Goal: Information Seeking & Learning: Learn about a topic

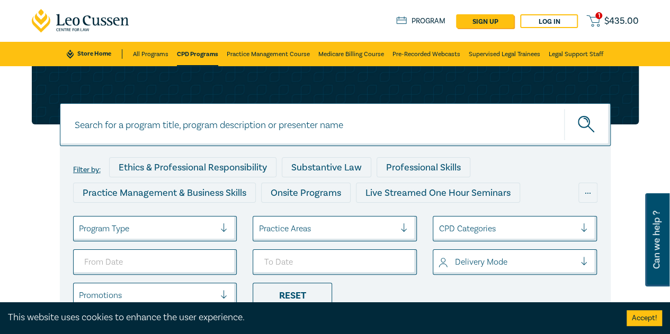
drag, startPoint x: 185, startPoint y: 51, endPoint x: 189, endPoint y: 42, distance: 9.7
click at [185, 51] on link "CPD Programs" at bounding box center [197, 54] width 41 height 24
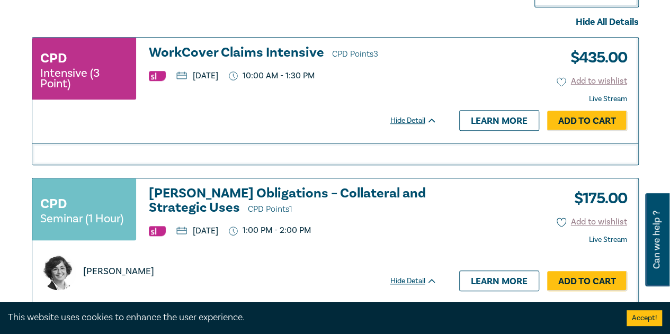
click at [258, 48] on h3 "WorkCover Claims Intensive CPD Points 3" at bounding box center [293, 54] width 288 height 16
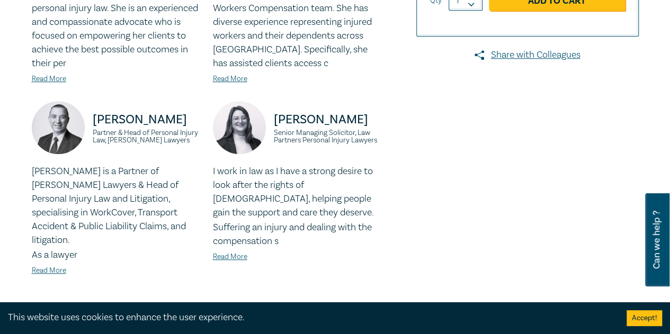
scroll to position [530, 0]
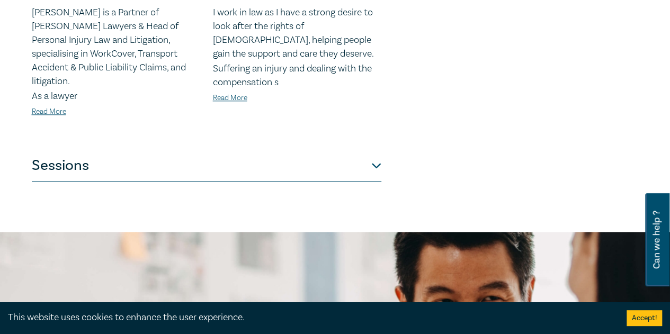
click at [261, 160] on button "Sessions" at bounding box center [207, 166] width 350 height 32
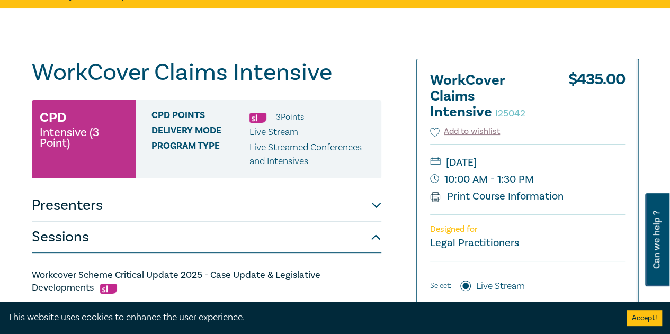
scroll to position [212, 0]
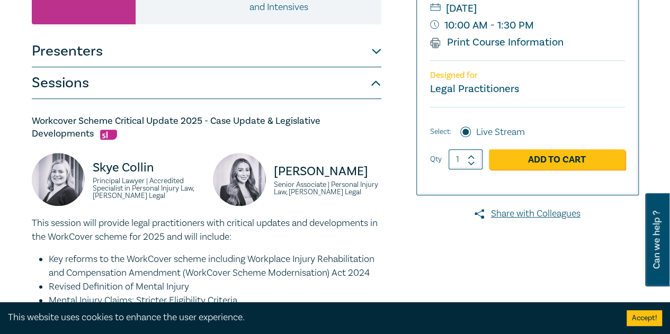
click at [266, 51] on button "Presenters" at bounding box center [207, 51] width 350 height 32
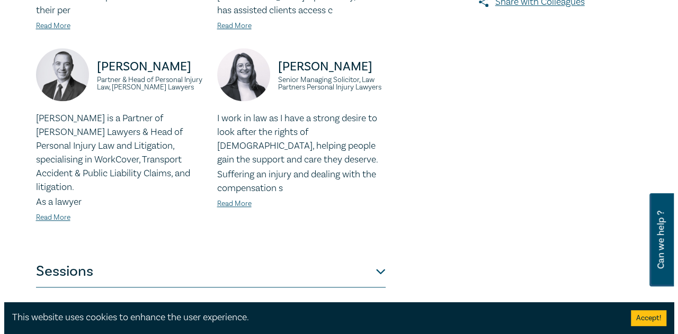
scroll to position [477, 0]
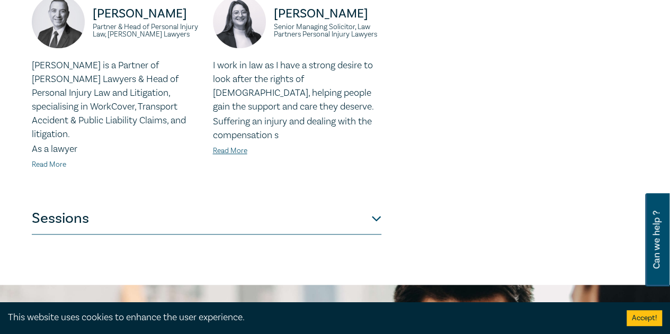
click at [55, 160] on link "Read More" at bounding box center [49, 165] width 34 height 10
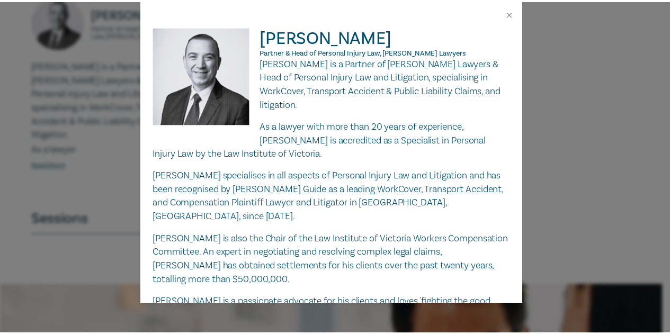
scroll to position [108, 0]
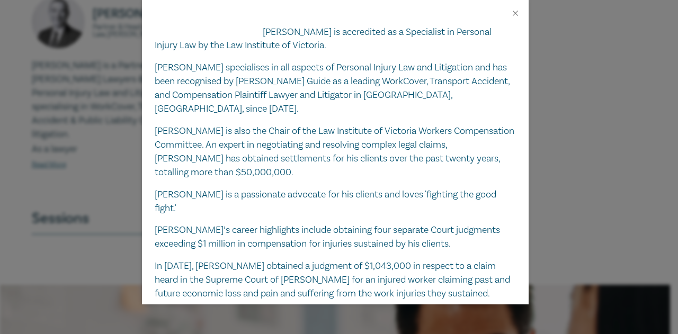
click at [88, 134] on div "John Karantzis Partner & Head of Personal Injury Law, Carbone Lawyers John is a…" at bounding box center [339, 167] width 678 height 334
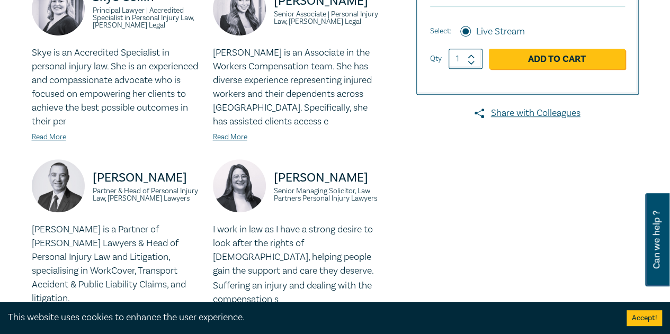
scroll to position [318, 0]
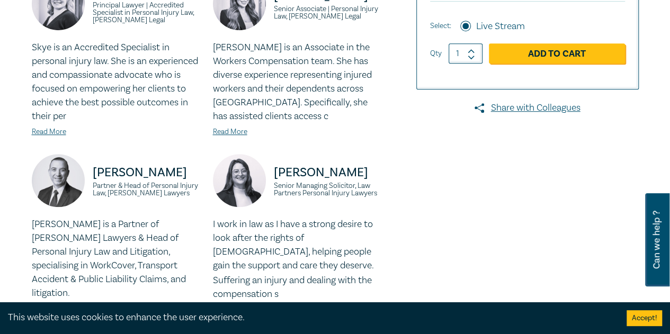
click at [46, 138] on div "Skye is an Accredited Specialist in personal injury law. She is an experienced …" at bounding box center [116, 89] width 168 height 97
click at [53, 128] on link "Read More" at bounding box center [49, 132] width 34 height 10
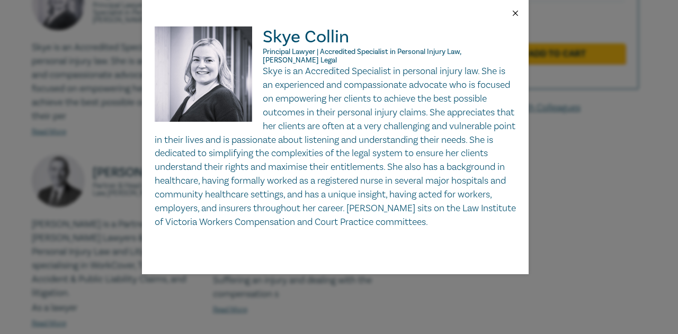
click at [517, 15] on button "Close" at bounding box center [516, 13] width 10 height 10
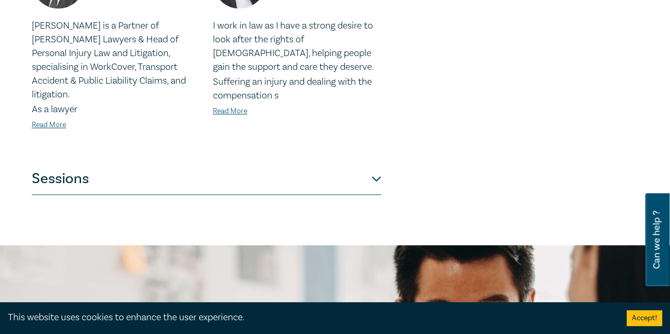
scroll to position [583, 0]
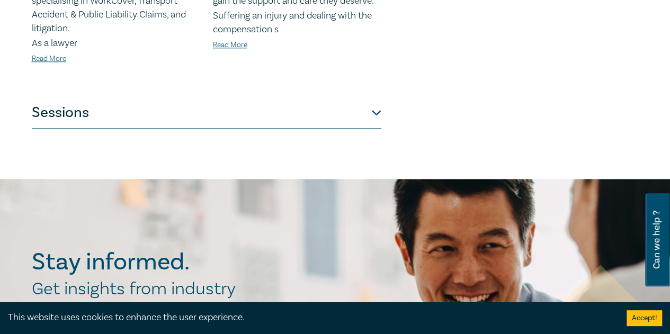
click at [146, 100] on button "Sessions" at bounding box center [207, 113] width 350 height 32
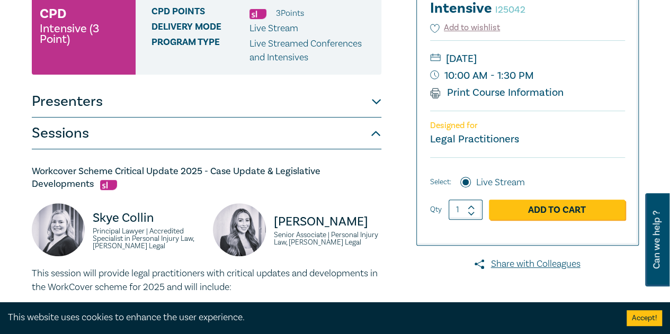
scroll to position [106, 0]
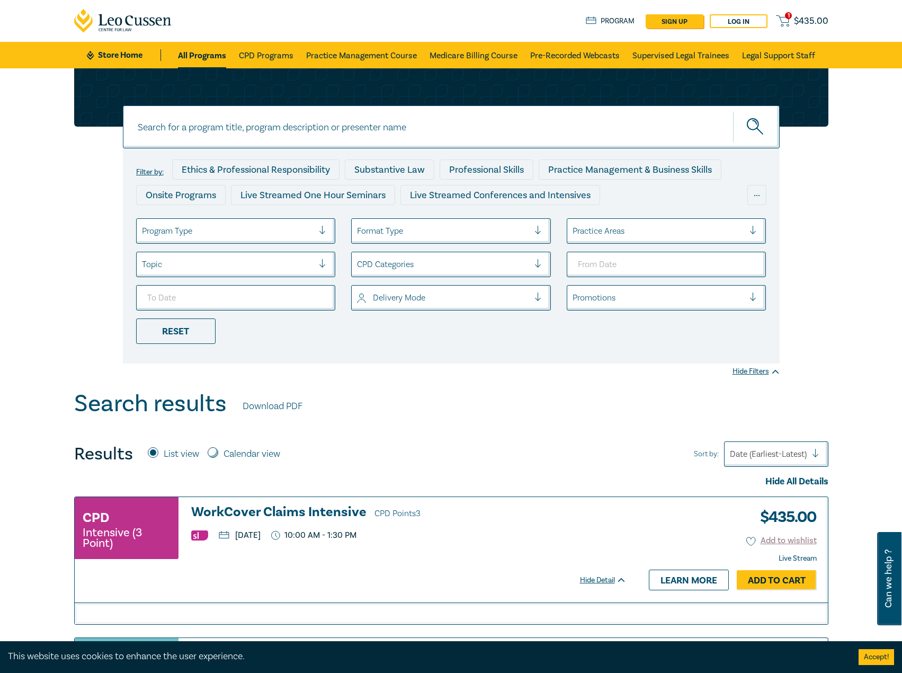
drag, startPoint x: 0, startPoint y: 0, endPoint x: 128, endPoint y: 51, distance: 137.6
click at [128, 51] on link "Store Home" at bounding box center [124, 55] width 74 height 12
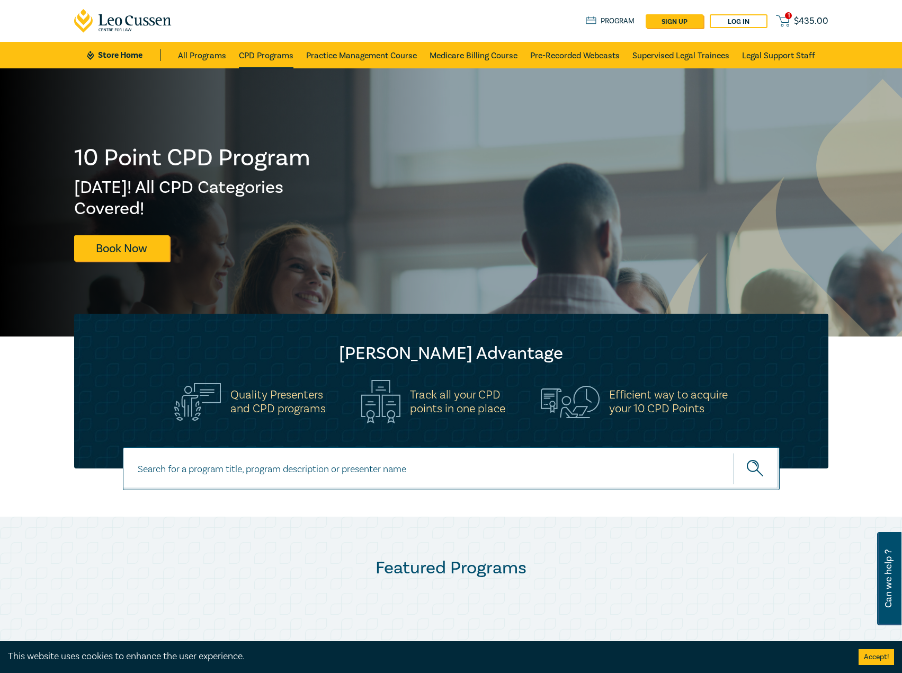
click at [271, 59] on link "CPD Programs" at bounding box center [266, 55] width 55 height 26
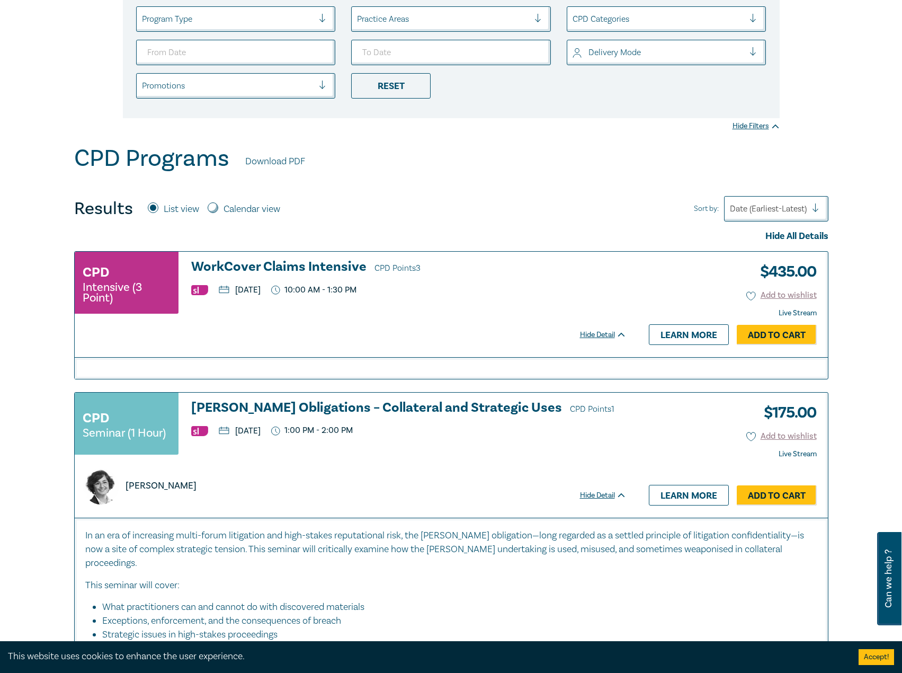
click at [313, 262] on h3 "WorkCover Claims Intensive CPD Points 3" at bounding box center [408, 268] width 435 height 16
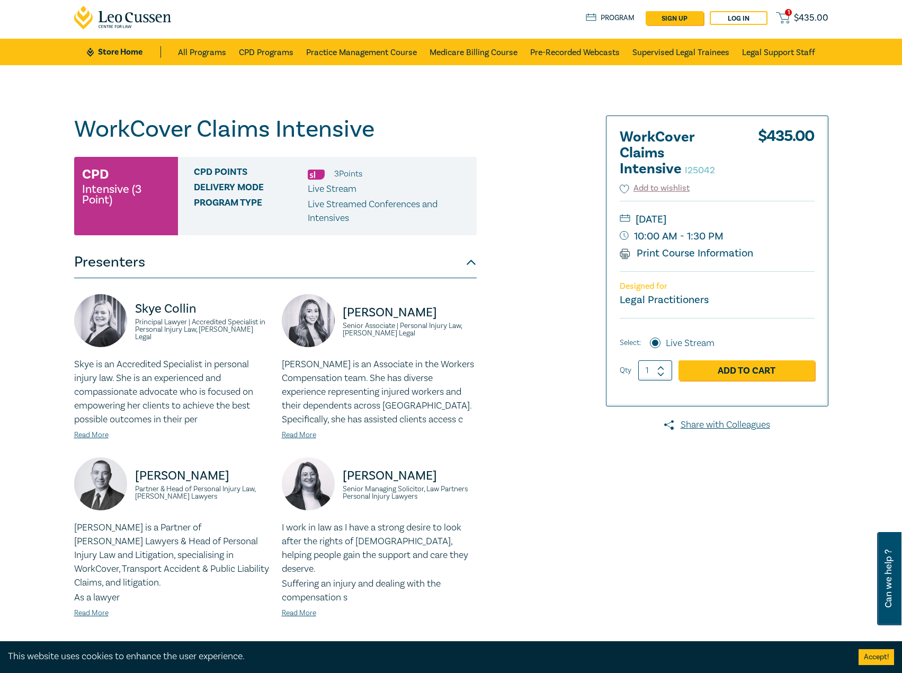
scroll to position [318, 0]
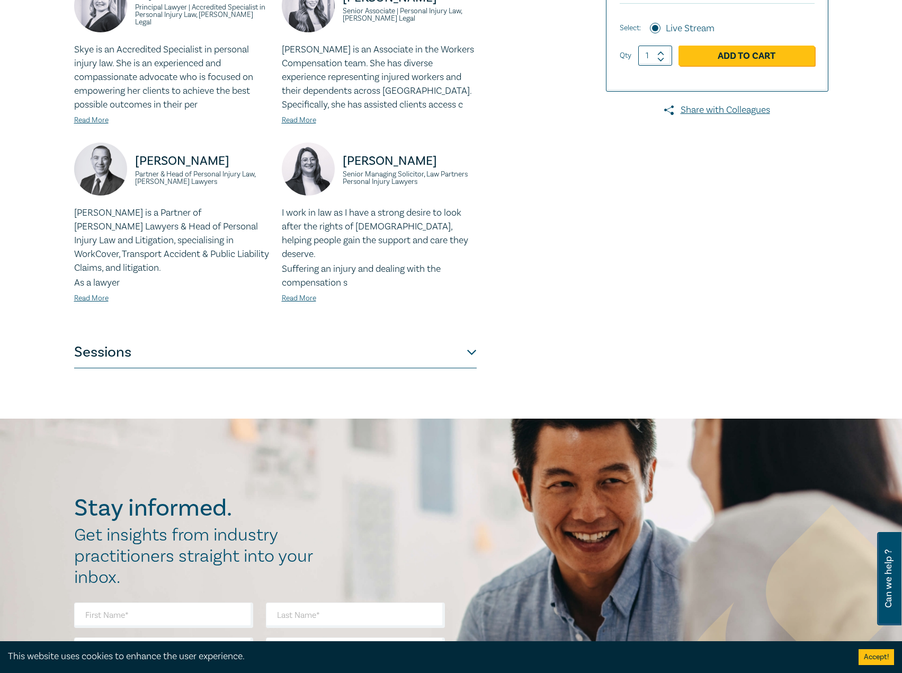
click at [317, 343] on button "Sessions" at bounding box center [275, 352] width 403 height 32
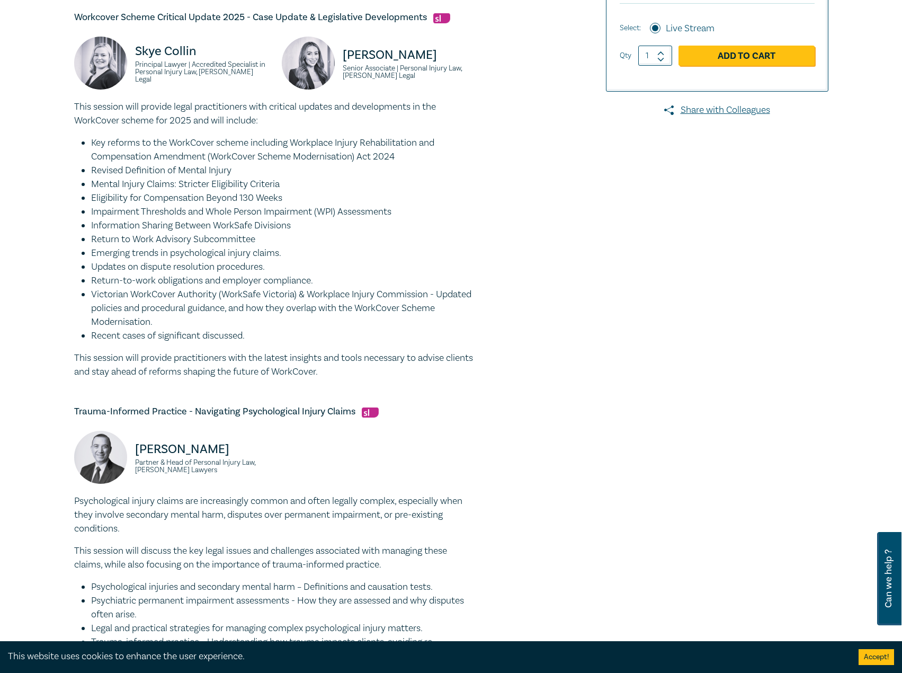
scroll to position [212, 0]
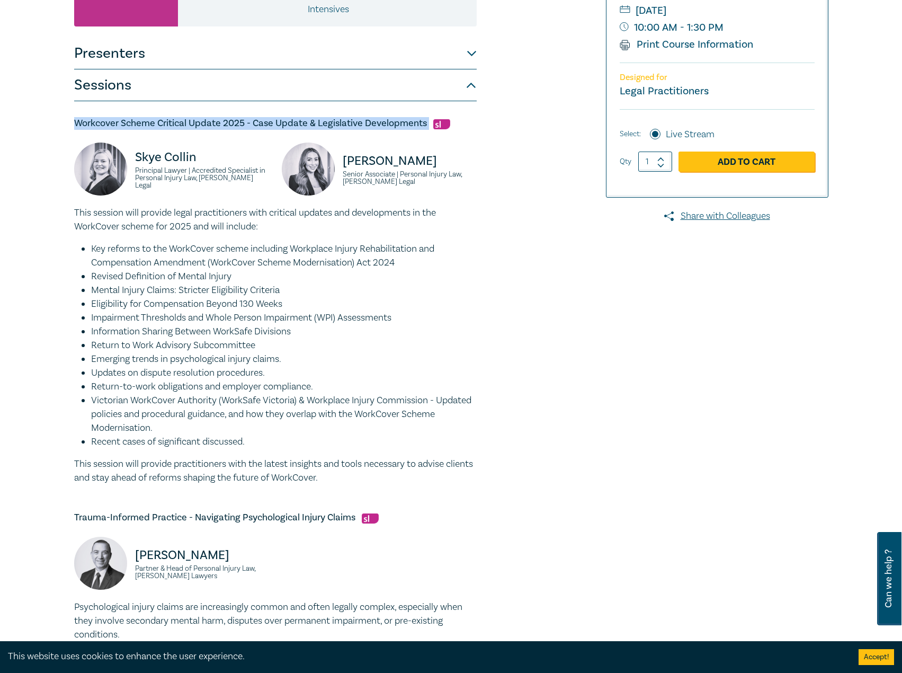
drag, startPoint x: 429, startPoint y: 120, endPoint x: 84, endPoint y: 118, distance: 344.3
click at [2, 124] on div "WorkCover Claims Intensive I25042 CPD Intensive (3 Point) CPD Points 3 Point s …" at bounding box center [451, 541] width 902 height 1370
copy h5 "Workcover Scheme Critical Update 2025 - Case Update & Legislative Developments"
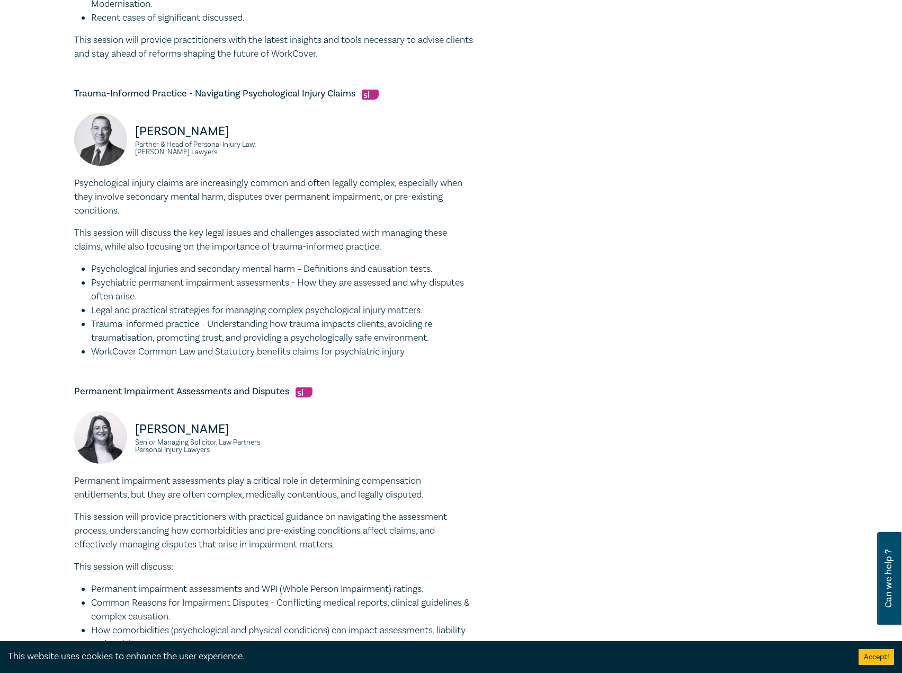
scroll to position [795, 0]
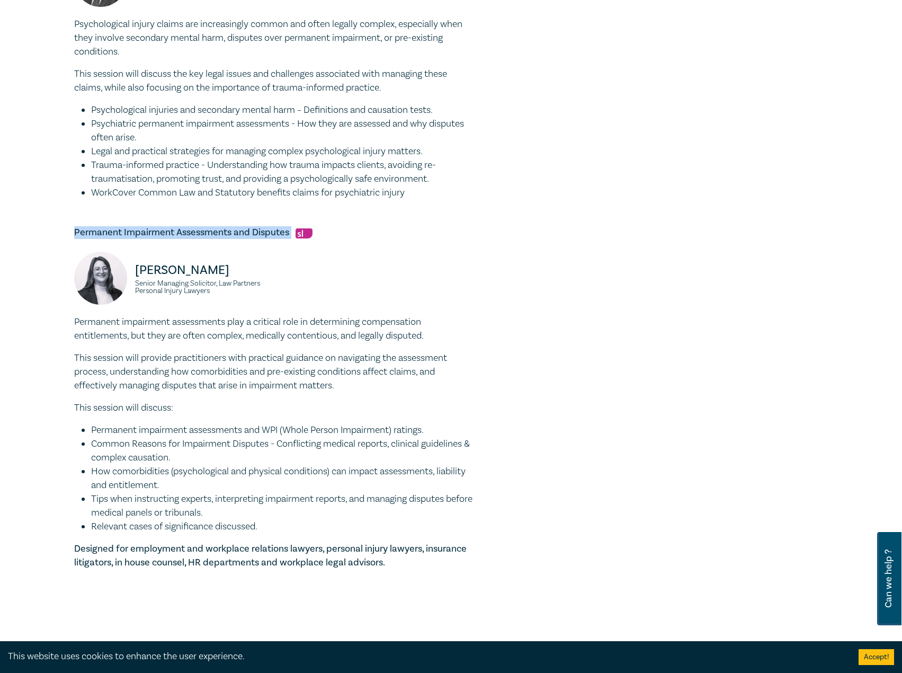
drag, startPoint x: 292, startPoint y: 235, endPoint x: 59, endPoint y: 232, distance: 232.5
copy h5 "Permanent Impairment Assessments and Disputes"
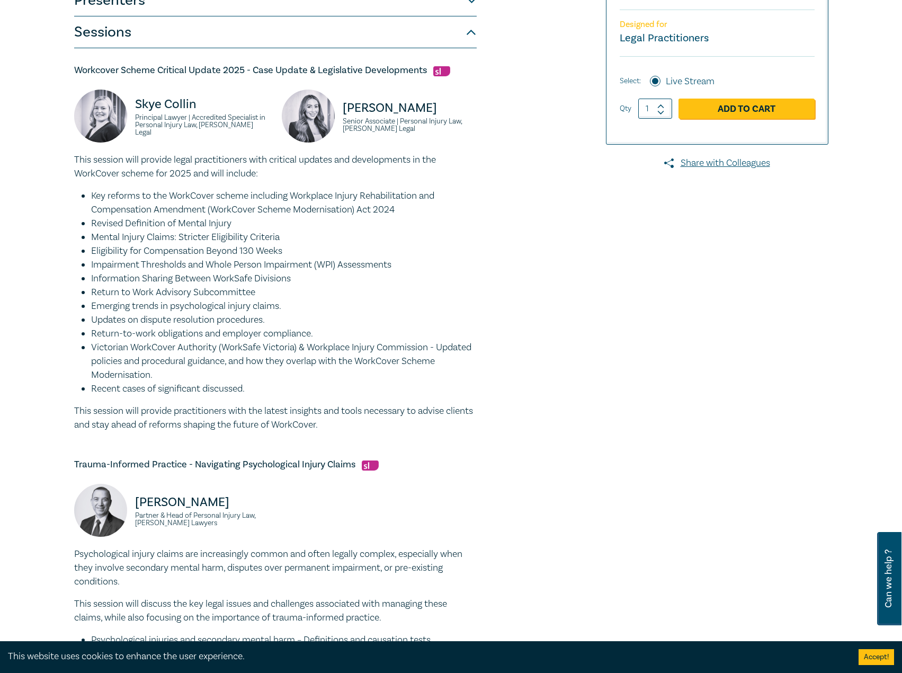
scroll to position [0, 0]
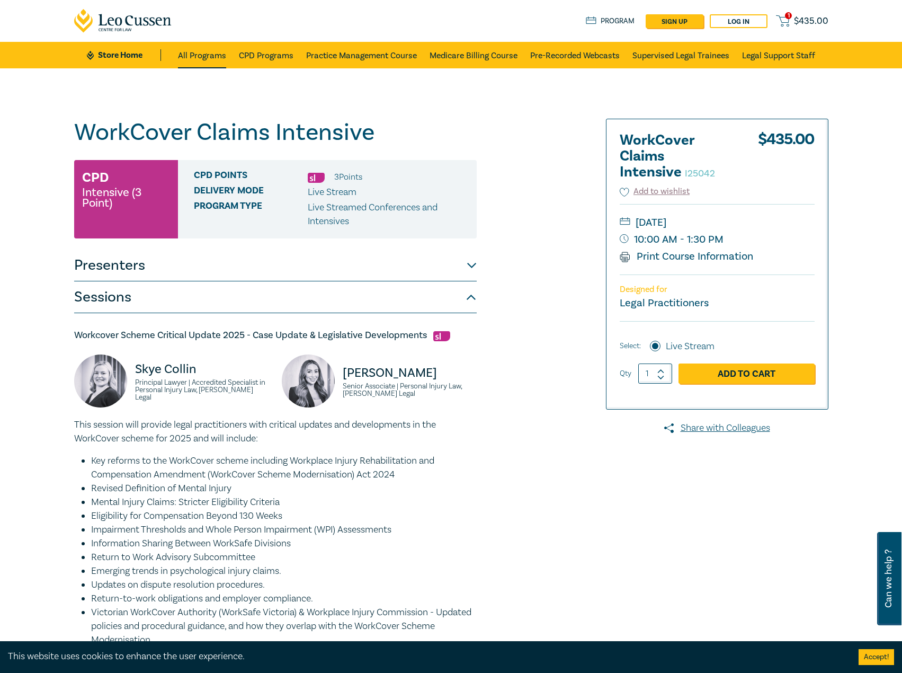
click at [195, 57] on link "All Programs" at bounding box center [202, 55] width 48 height 26
